Goal: Task Accomplishment & Management: Complete application form

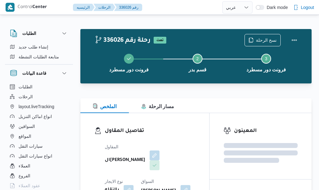
select select "ar"
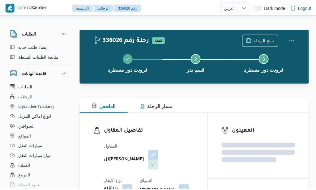
scroll to position [17, 0]
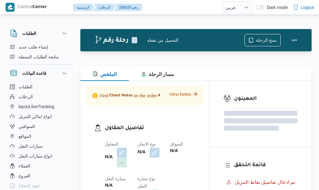
select select "ar"
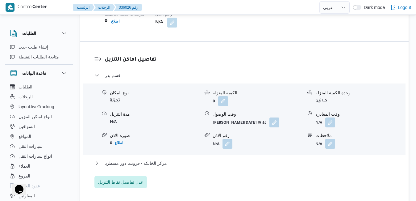
scroll to position [580, 0]
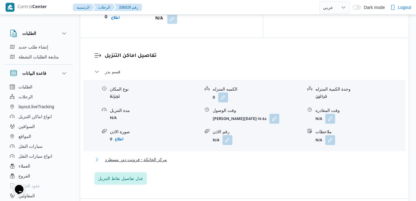
click at [219, 156] on button "مركز الخانكة - فرونت دور مسطرد" at bounding box center [244, 159] width 300 height 7
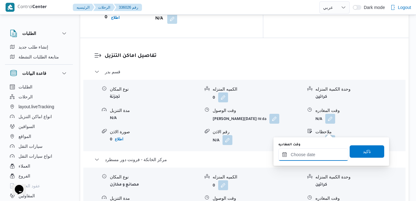
click at [308, 156] on input "وقت المغادره" at bounding box center [313, 154] width 70 height 12
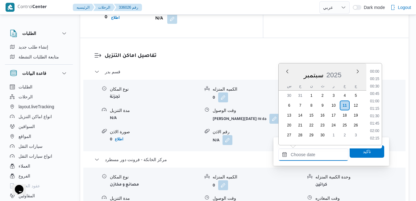
scroll to position [614, 0]
click at [283, 79] on div "سبتمبر 2025" at bounding box center [323, 74] width 88 height 16
click at [318, 118] on li "22:15" at bounding box center [375, 116] width 14 height 6
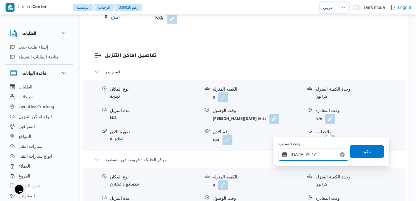
click at [299, 155] on input "[DATE] ٢٢:١٥" at bounding box center [313, 154] width 70 height 12
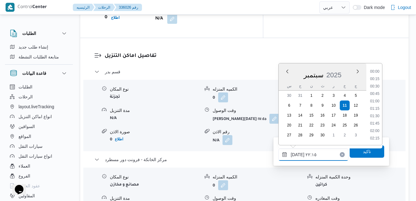
click at [299, 155] on input "[DATE] ٢٢:١٥" at bounding box center [313, 154] width 70 height 12
type input "[DATE] ٢٢:10"
click at [318, 154] on span "تاكيد" at bounding box center [367, 151] width 35 height 12
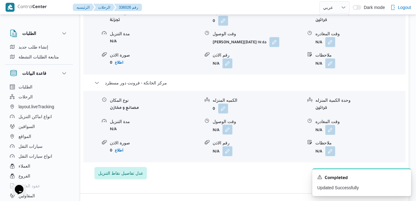
drag, startPoint x: 229, startPoint y: 129, endPoint x: 226, endPoint y: 136, distance: 6.9
click at [229, 129] on button "button" at bounding box center [228, 129] width 10 height 10
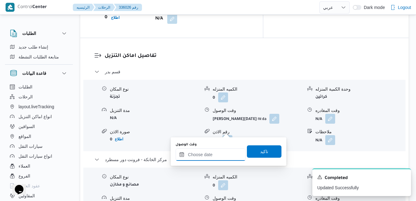
click at [212, 152] on input "وقت الوصول" at bounding box center [211, 154] width 70 height 12
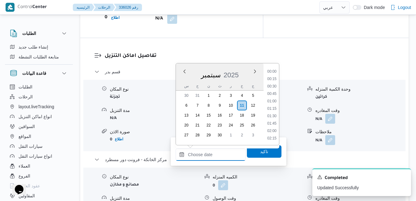
scroll to position [614, 0]
click at [181, 82] on div "س ح ن ث ر خ ج" at bounding box center [220, 86] width 88 height 9
click at [273, 107] on li "22:00" at bounding box center [272, 109] width 14 height 6
type input "[DATE] ٢٢:٠٠"
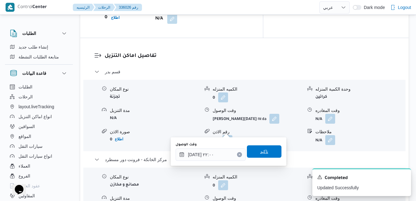
click at [260, 150] on span "تاكيد" at bounding box center [264, 151] width 8 height 7
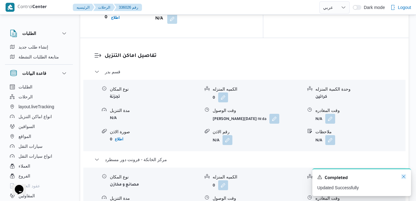
click at [318, 178] on icon "Dismiss toast" at bounding box center [403, 176] width 5 height 5
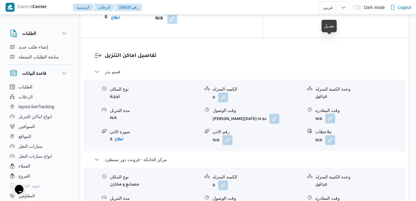
click at [318, 113] on button "button" at bounding box center [330, 118] width 10 height 10
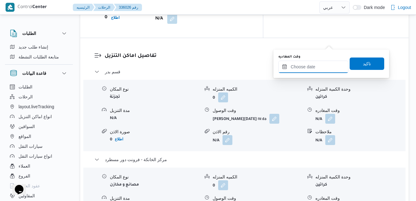
click at [312, 66] on input "وقت المغادره" at bounding box center [313, 67] width 70 height 12
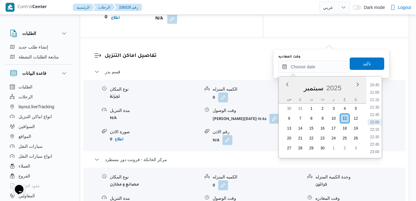
click at [283, 93] on div "سبتمبر 2025" at bounding box center [323, 87] width 88 height 16
click at [318, 99] on li "21:15" at bounding box center [375, 100] width 14 height 6
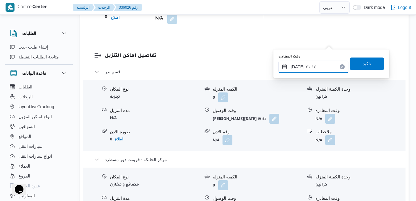
click at [297, 66] on input "[DATE] ٢١:١٥" at bounding box center [313, 67] width 70 height 12
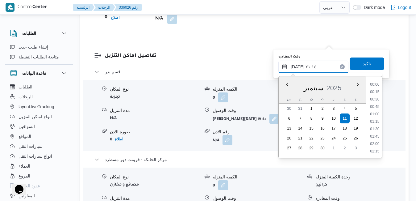
click at [297, 66] on input "[DATE] ٢١:١٥" at bounding box center [313, 67] width 70 height 12
type input "[DATE] ٢١:10"
click at [318, 62] on span "تاكيد" at bounding box center [367, 63] width 8 height 7
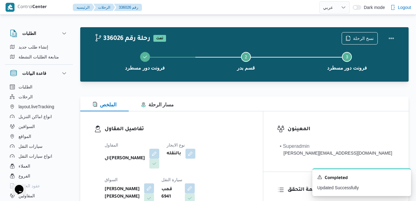
scroll to position [0, 0]
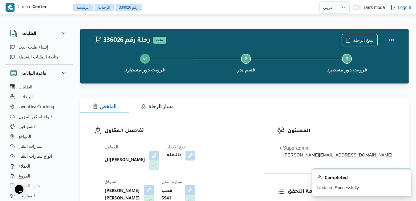
click at [318, 39] on button "Actions" at bounding box center [391, 40] width 12 height 12
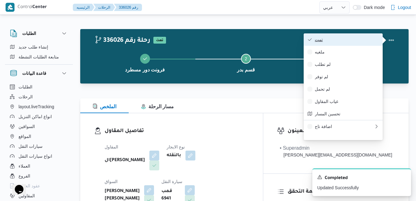
click at [318, 41] on span "تمت" at bounding box center [347, 39] width 64 height 5
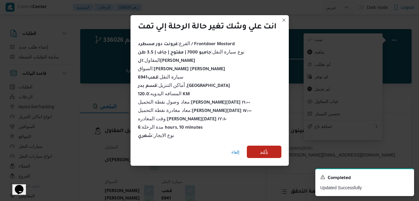
click at [270, 151] on span "تأكيد" at bounding box center [264, 151] width 35 height 12
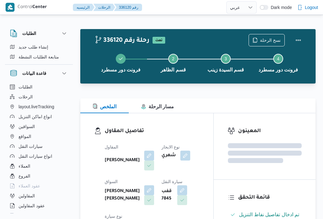
select select "ar"
